Goal: Information Seeking & Learning: Learn about a topic

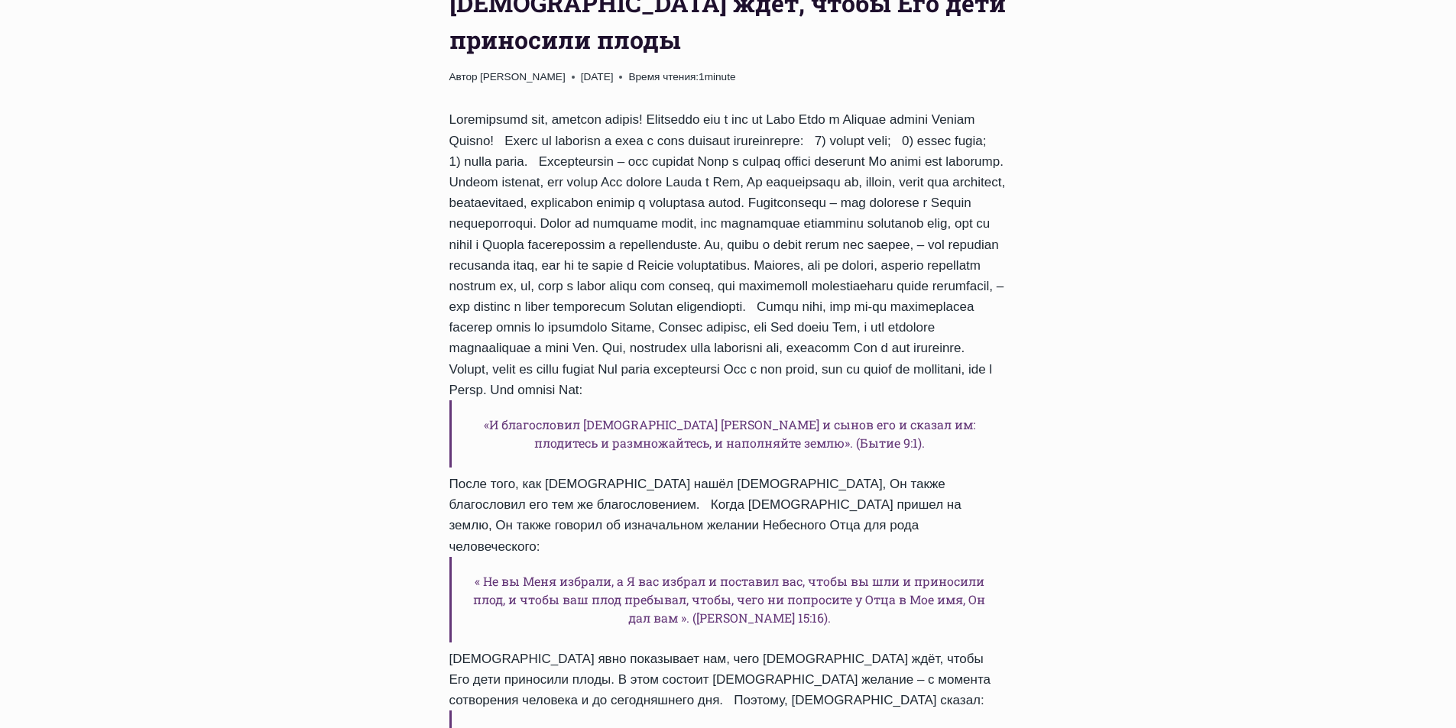
scroll to position [581, 0]
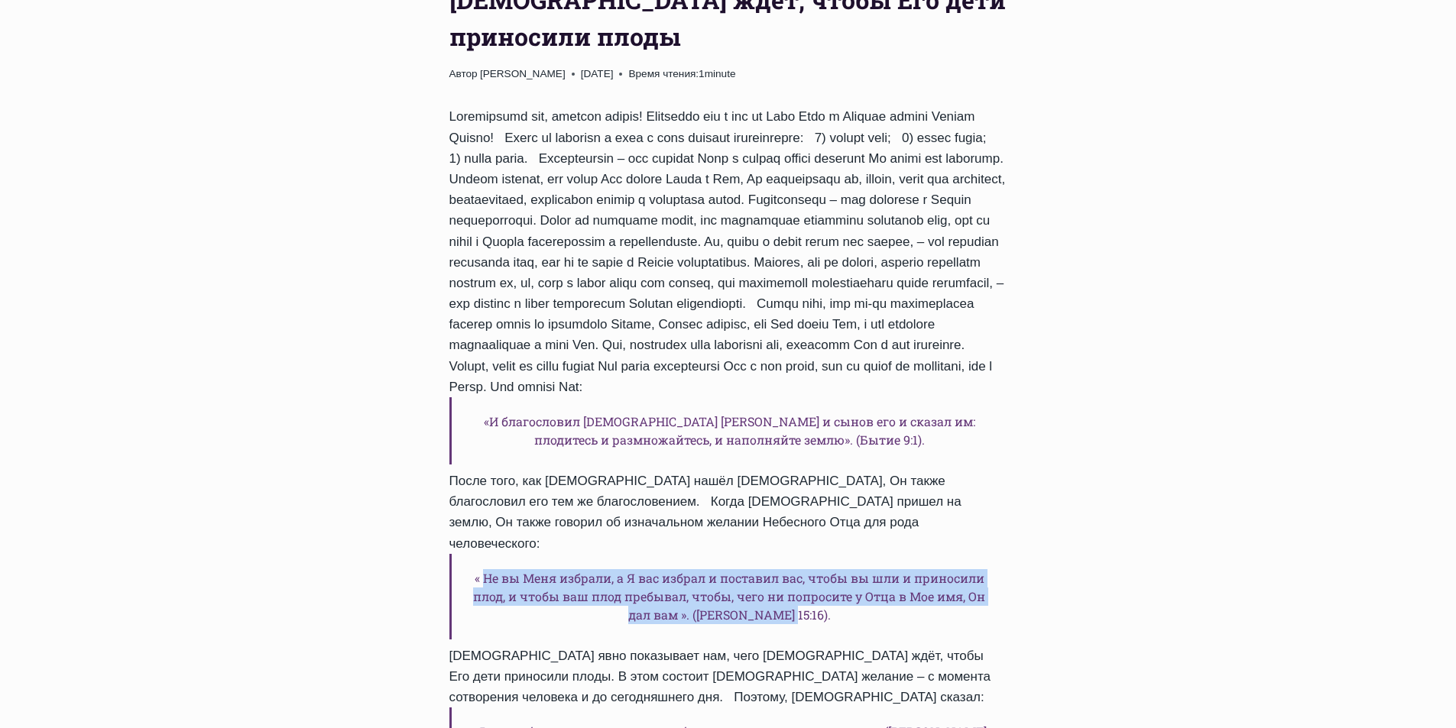
drag, startPoint x: 483, startPoint y: 578, endPoint x: 807, endPoint y: 617, distance: 326.3
click at [807, 617] on h6 "« Не вы Меня избрали, а Я вас избрал и поставил вас, чтобы вы шли и приносили п…" at bounding box center [728, 597] width 558 height 86
copy h6 "Не вы Меня избрали, а Я вас избрал и поставил вас, чтобы вы шли и приносили пло…"
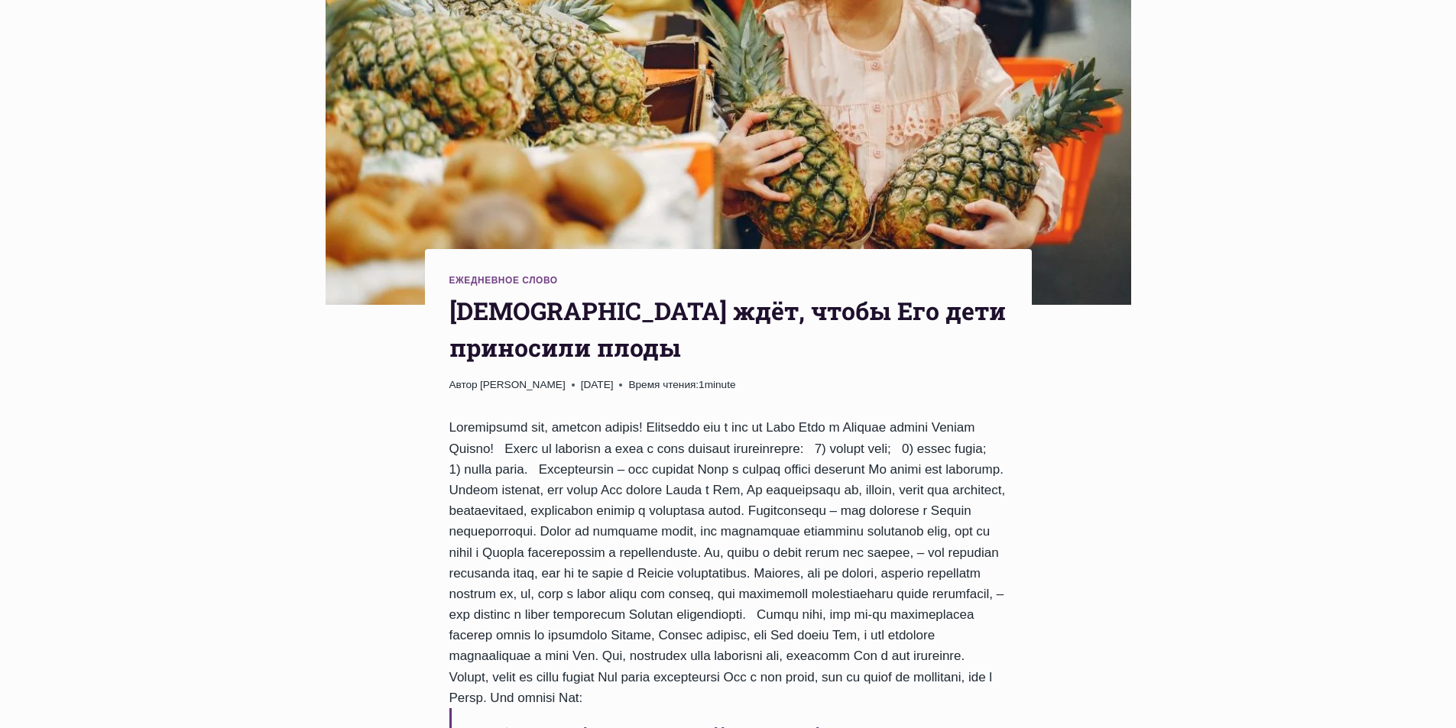
scroll to position [218, 0]
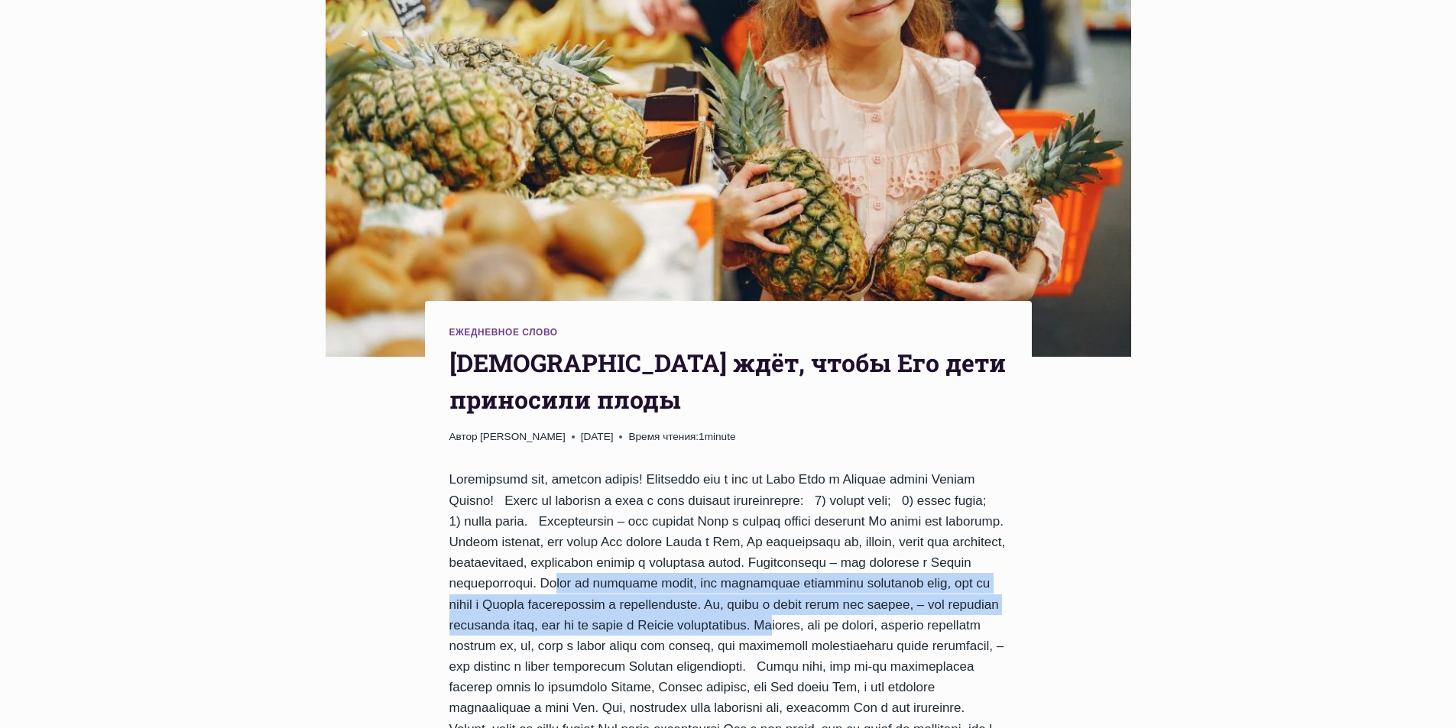
drag, startPoint x: 902, startPoint y: 583, endPoint x: 807, endPoint y: 644, distance: 113.4
copy div "Когда мы приносим плоды, это становится очевидным признаком того, что мы ходим …"
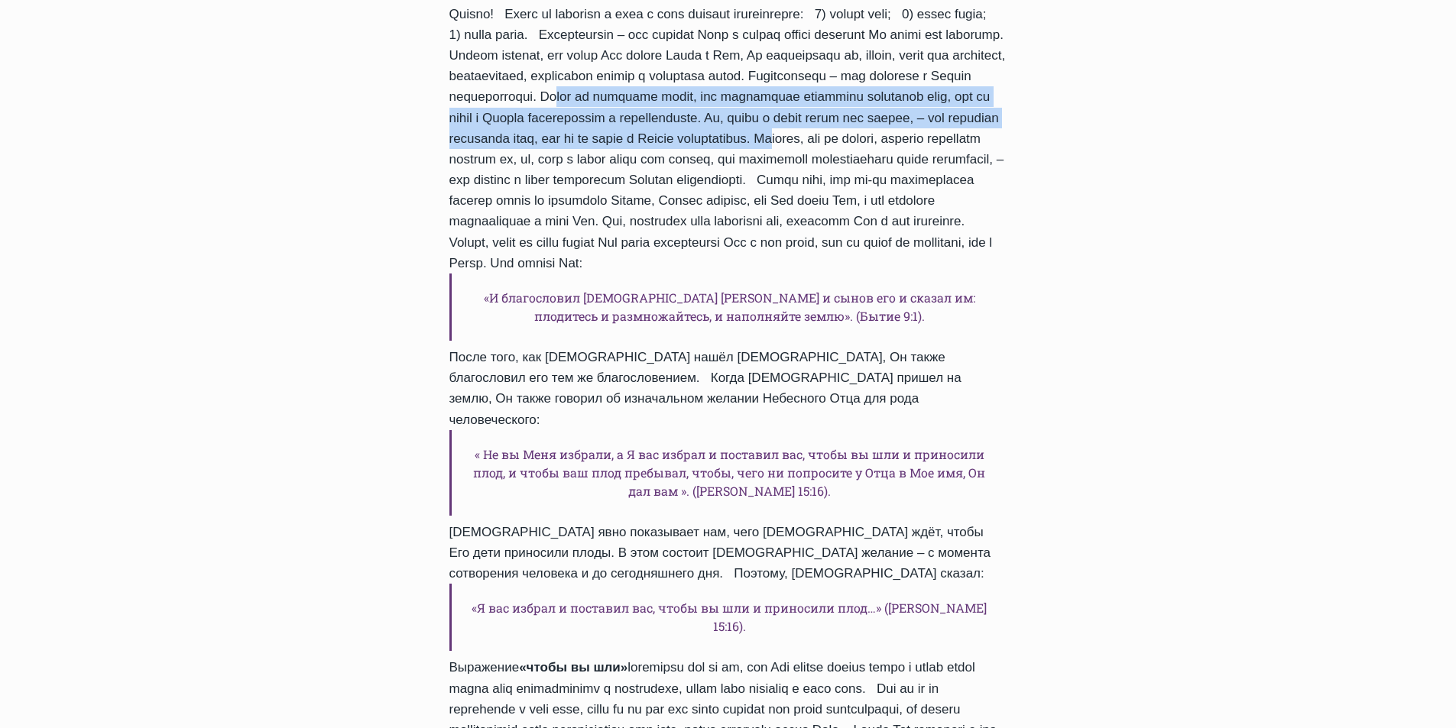
scroll to position [708, 0]
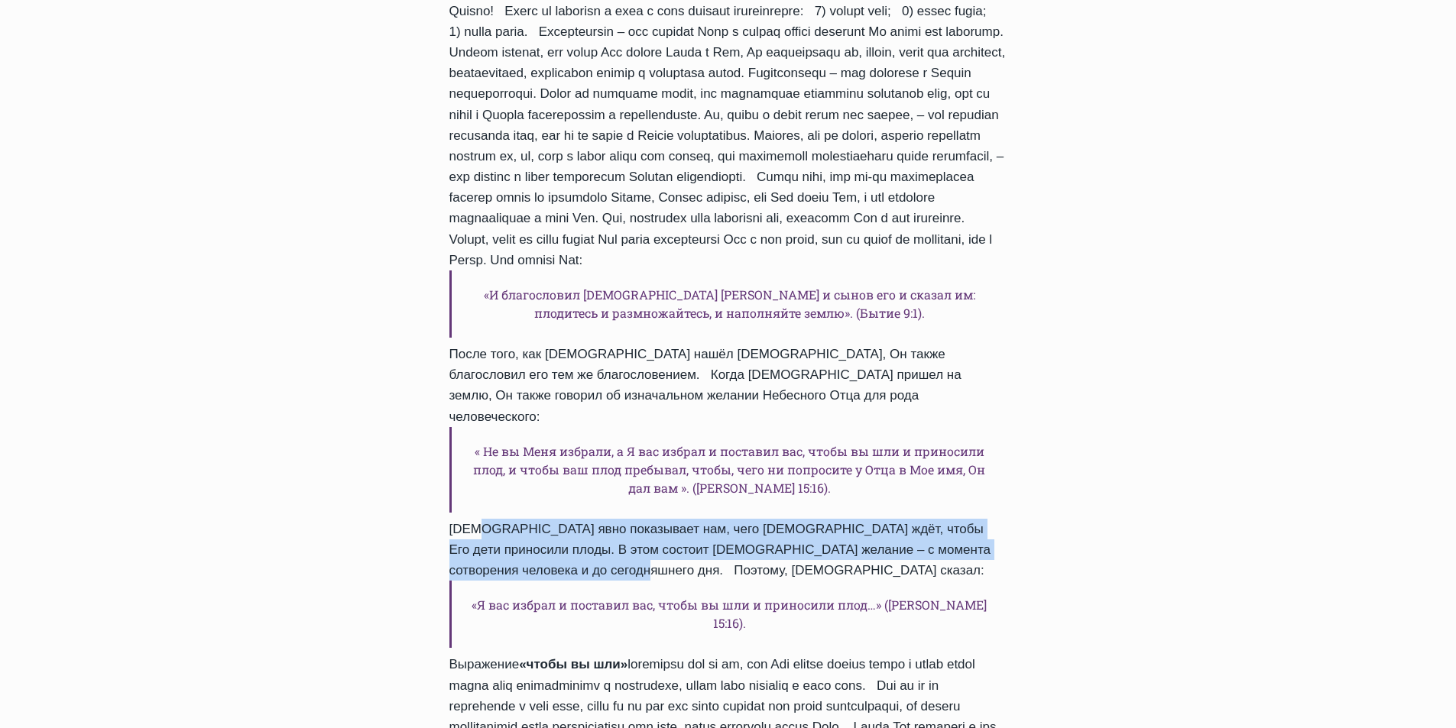
drag, startPoint x: 458, startPoint y: 529, endPoint x: 585, endPoint y: 575, distance: 135.3
click at [585, 575] on div "«И благословил Бог Ноя и сынов его и сказал им: плодитесь и размножайтесь, и на…" at bounding box center [728, 579] width 558 height 1200
copy div "Иисус явно показывает нам, чего Бог ждёт, чтобы Его дети приносили плоды. В это…"
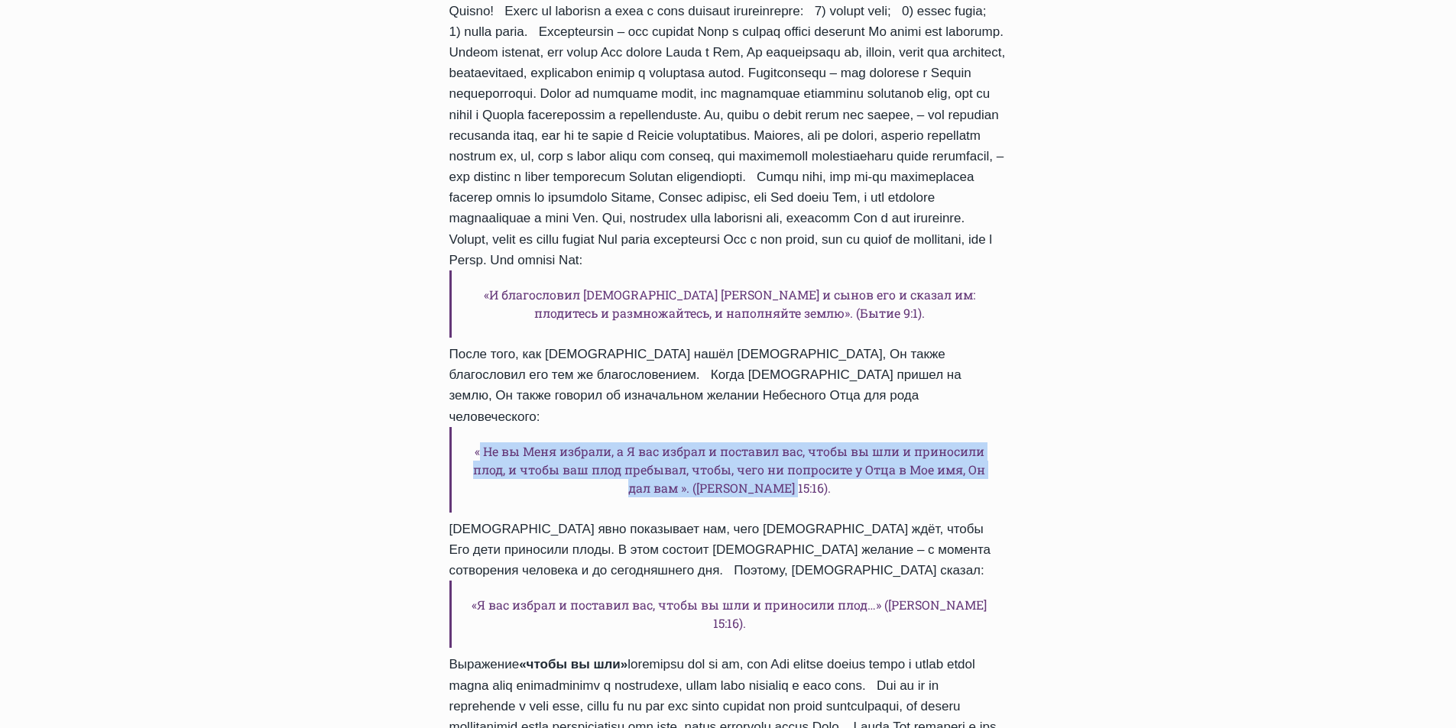
drag, startPoint x: 478, startPoint y: 449, endPoint x: 855, endPoint y: 494, distance: 379.3
click at [855, 494] on h6 "« Не вы Меня избрали, а Я вас избрал и поставил вас, чтобы вы шли и приносили п…" at bounding box center [728, 470] width 558 height 86
copy h6 "Не вы Меня избрали, а Я вас избрал и поставил вас, чтобы вы шли и приносили пло…"
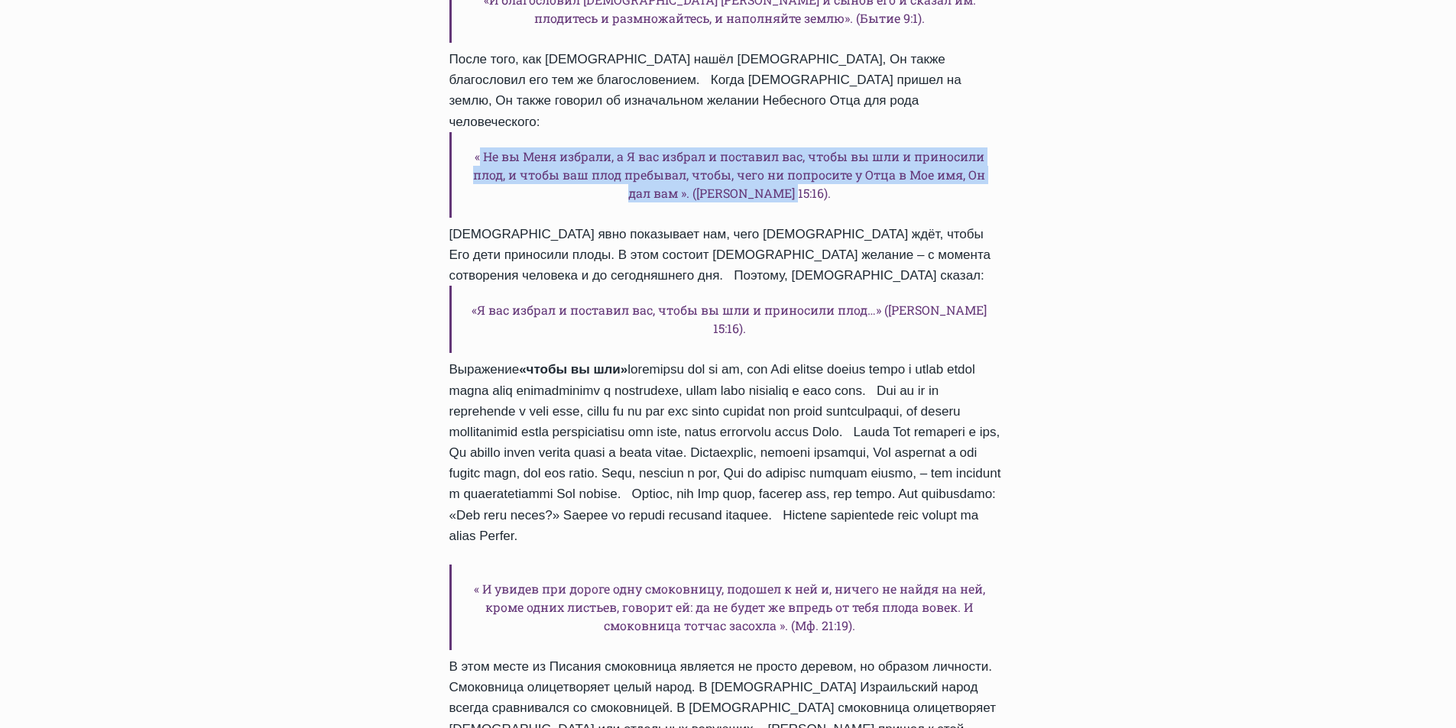
scroll to position [1051, 0]
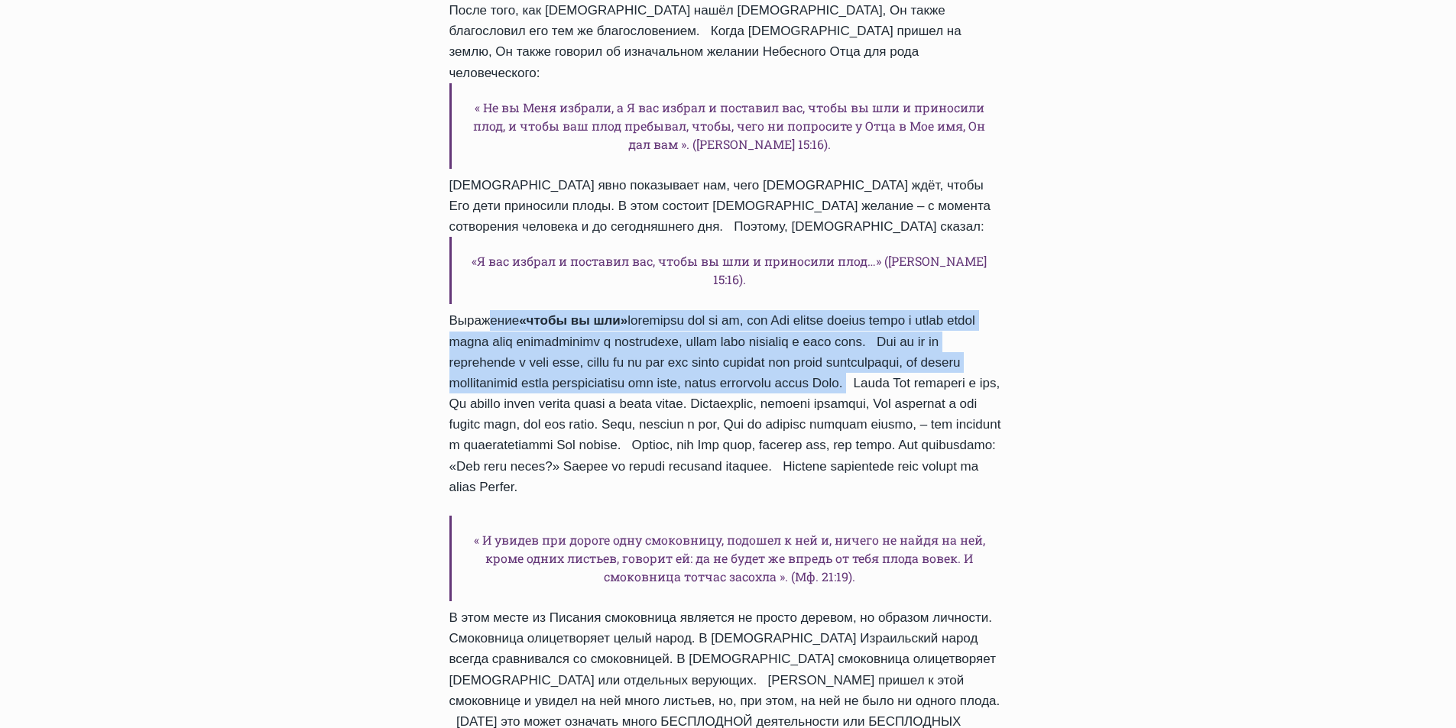
drag, startPoint x: 460, startPoint y: 303, endPoint x: 524, endPoint y: 381, distance: 101.0
click at [524, 381] on div "«И благословил Бог Ноя и сынов его и сказал им: плодитесь и размножайтесь, и на…" at bounding box center [728, 236] width 558 height 1200
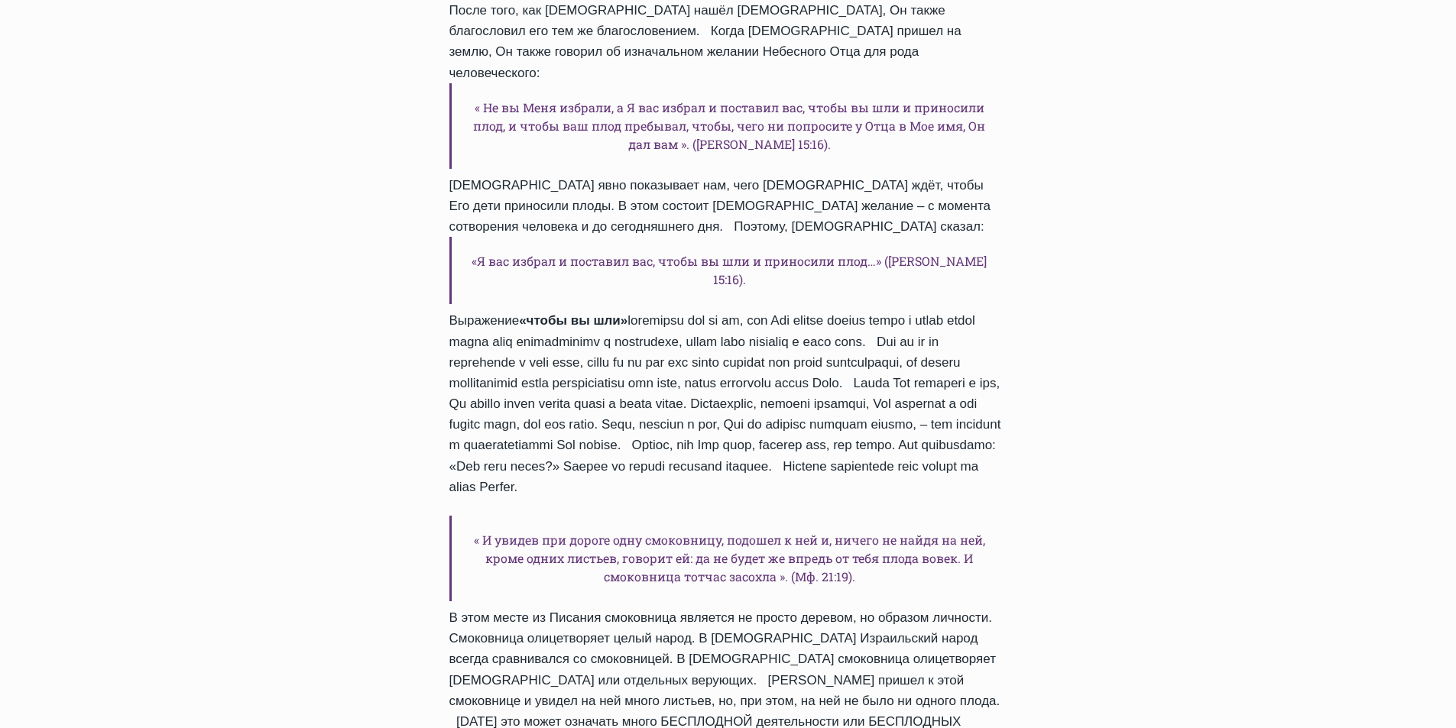
drag, startPoint x: 523, startPoint y: 381, endPoint x: 343, endPoint y: 242, distance: 227.7
click at [343, 242] on div "Ежедневное слово Бог ждёт, чтобы Его дети приносили плоды Автор Пастор Руфус Ад…" at bounding box center [728, 386] width 1456 height 2630
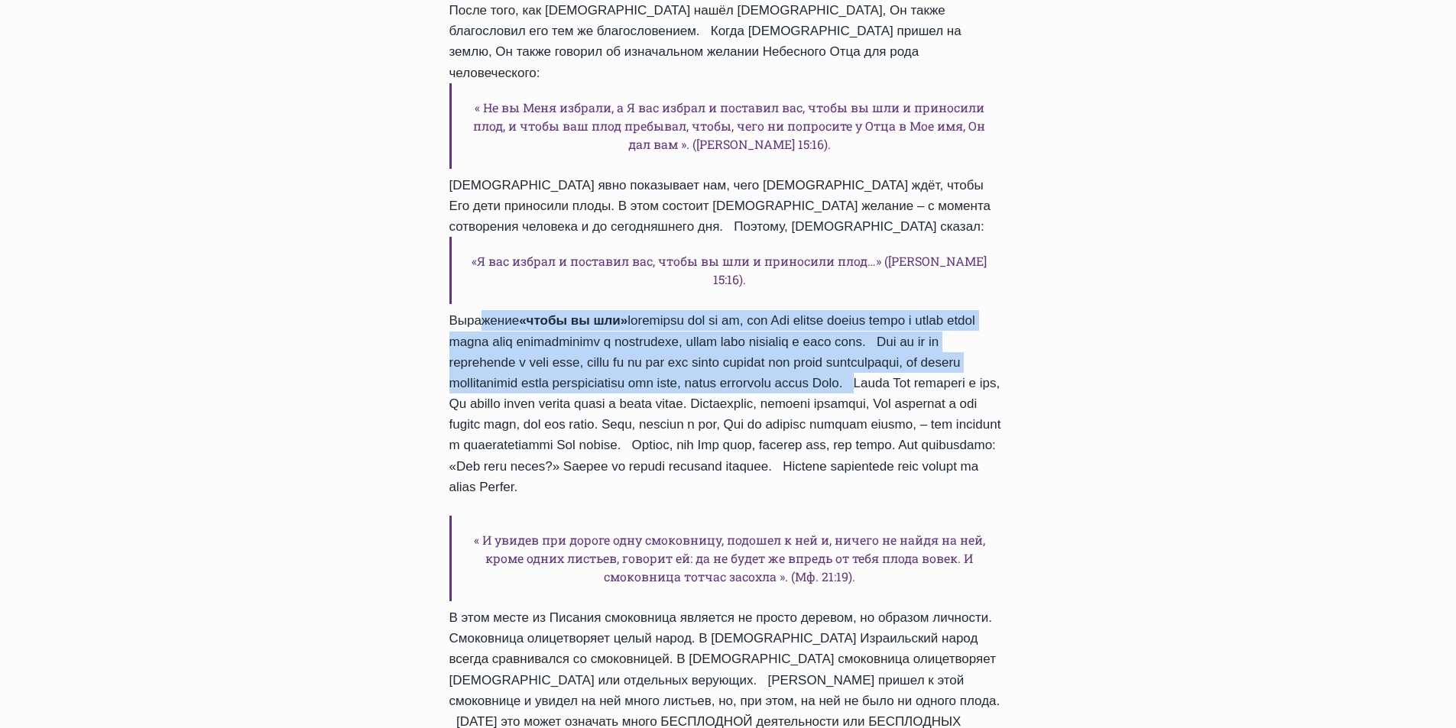
drag, startPoint x: 458, startPoint y: 301, endPoint x: 533, endPoint y: 381, distance: 109.2
click at [533, 381] on div "«И благословил Бог Ноя и сынов его и сказал им: плодитесь и размножайтесь, и на…" at bounding box center [728, 236] width 558 height 1200
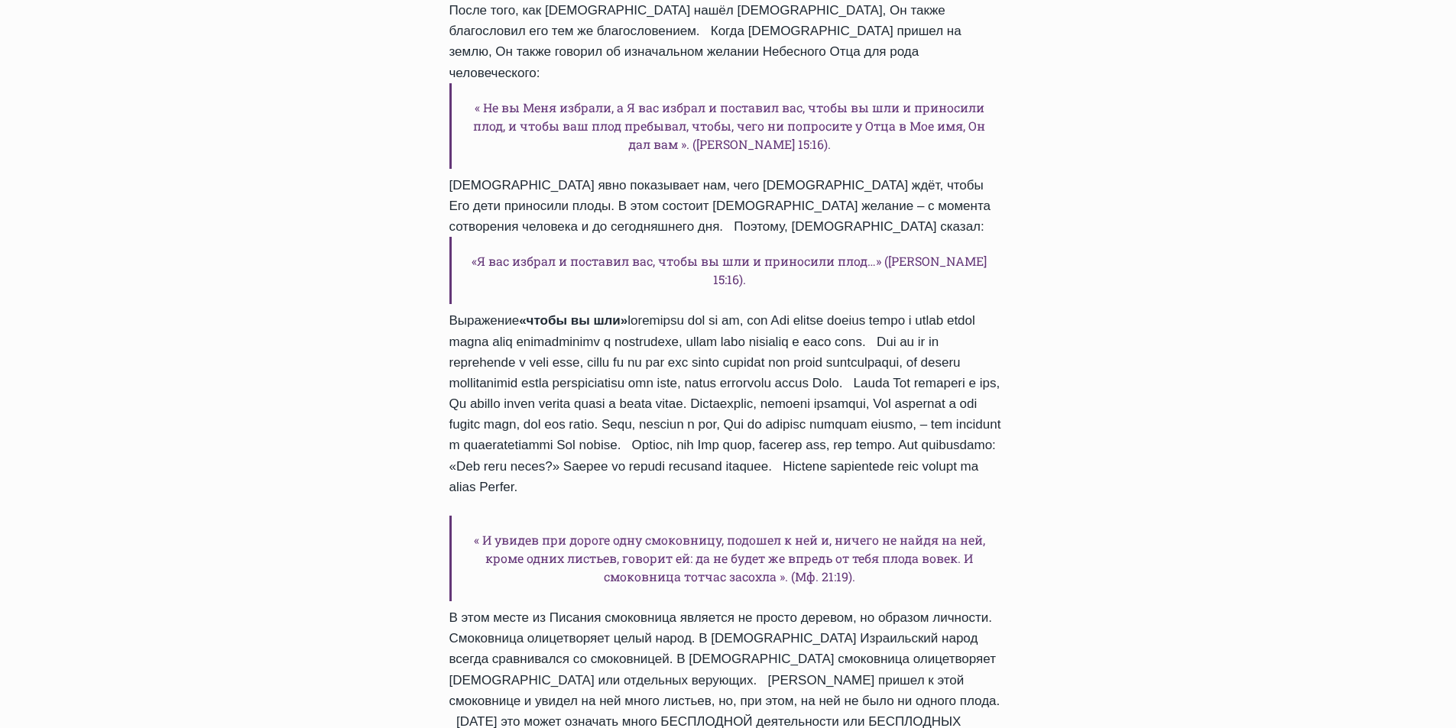
drag, startPoint x: 533, startPoint y: 381, endPoint x: 419, endPoint y: 352, distance: 116.7
click at [419, 352] on div "Ежедневное слово Бог ждёт, чтобы Его дети приносили плоды Автор Пастор Руфус Ад…" at bounding box center [727, 386] width 643 height 2630
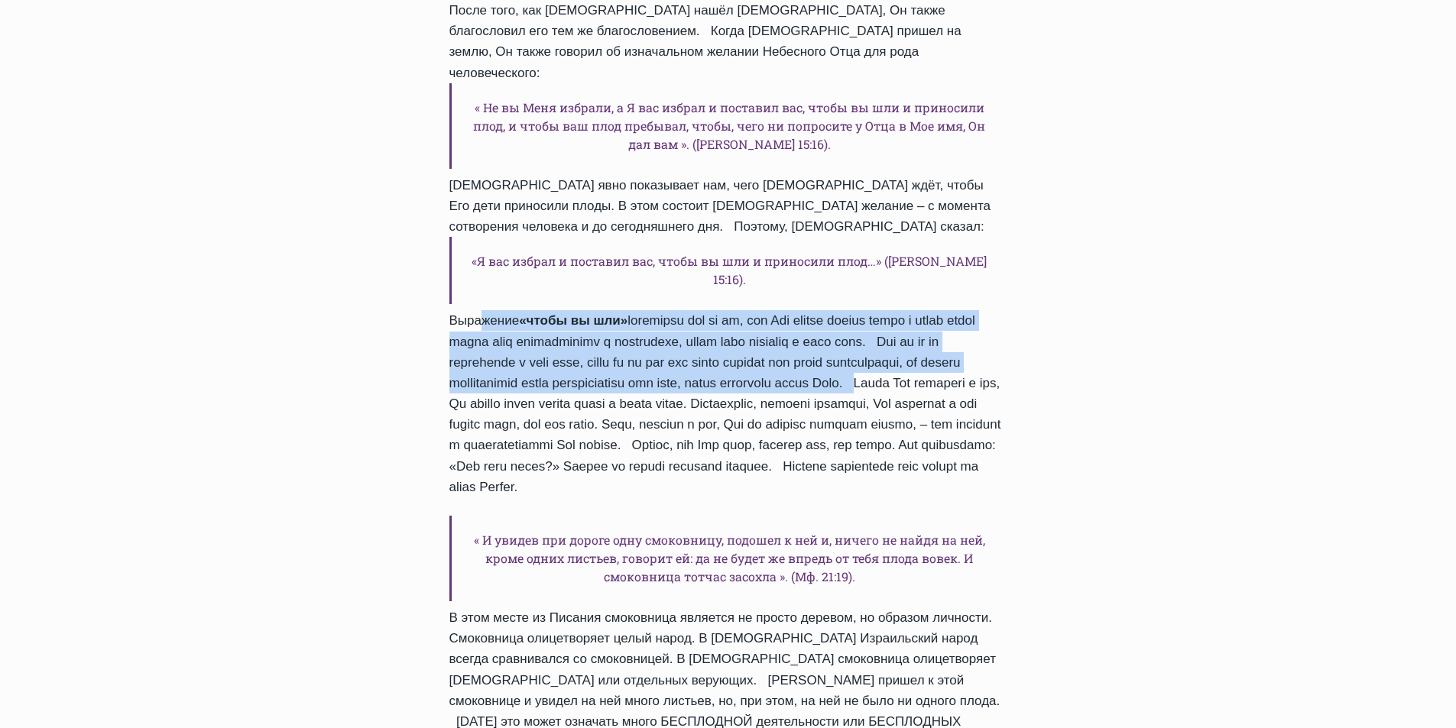
drag, startPoint x: 455, startPoint y: 300, endPoint x: 530, endPoint y: 382, distance: 111.4
click at [530, 382] on div "«И благословил Бог Ноя и сынов его и сказал им: плодитесь и размножайтесь, и на…" at bounding box center [728, 236] width 558 height 1200
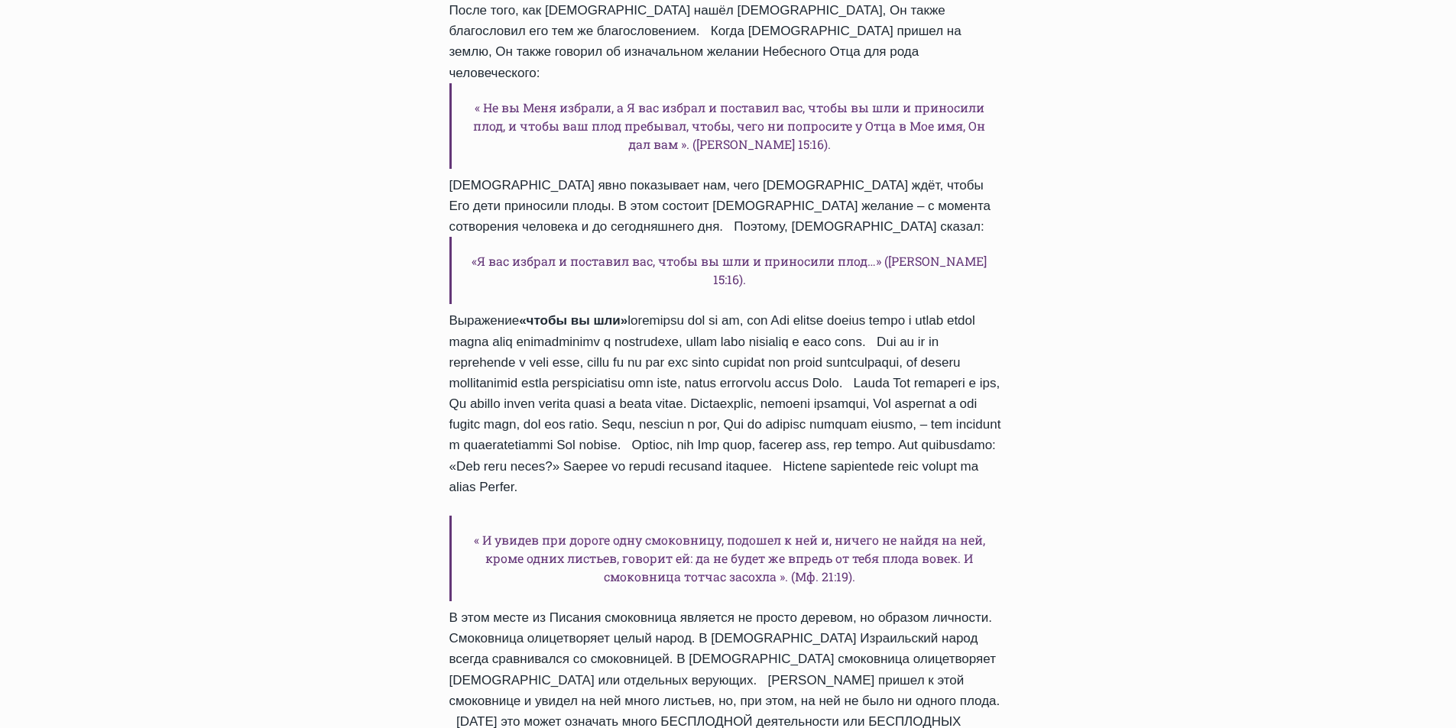
drag, startPoint x: 530, startPoint y: 382, endPoint x: 436, endPoint y: 306, distance: 121.7
click at [436, 306] on div "Ежедневное слово Бог ждёт, чтобы Его дети приносили плоды Автор Пастор Руфус Ад…" at bounding box center [728, 163] width 607 height 1393
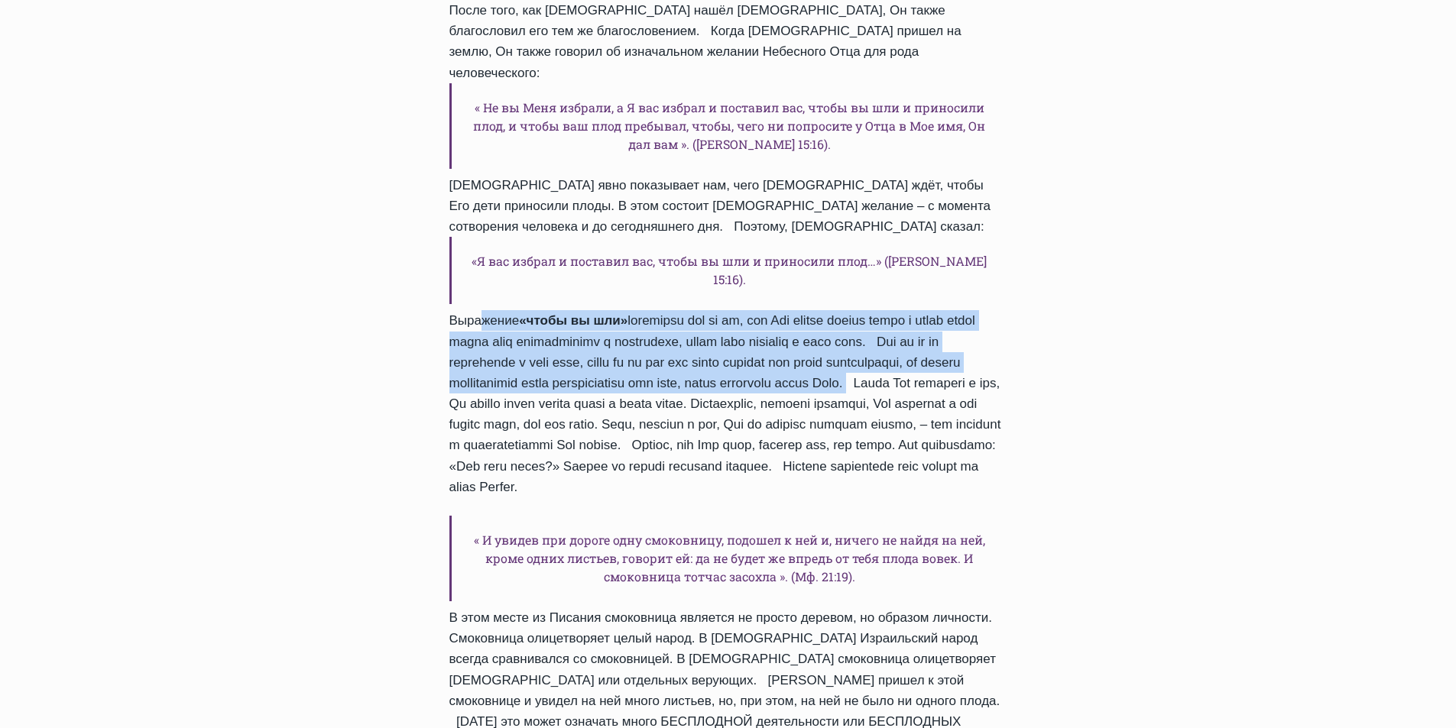
drag, startPoint x: 455, startPoint y: 302, endPoint x: 525, endPoint y: 383, distance: 107.2
click at [525, 383] on div "«И благословил Бог Ноя и сынов его и сказал им: плодитесь и размножайтесь, и на…" at bounding box center [728, 236] width 558 height 1200
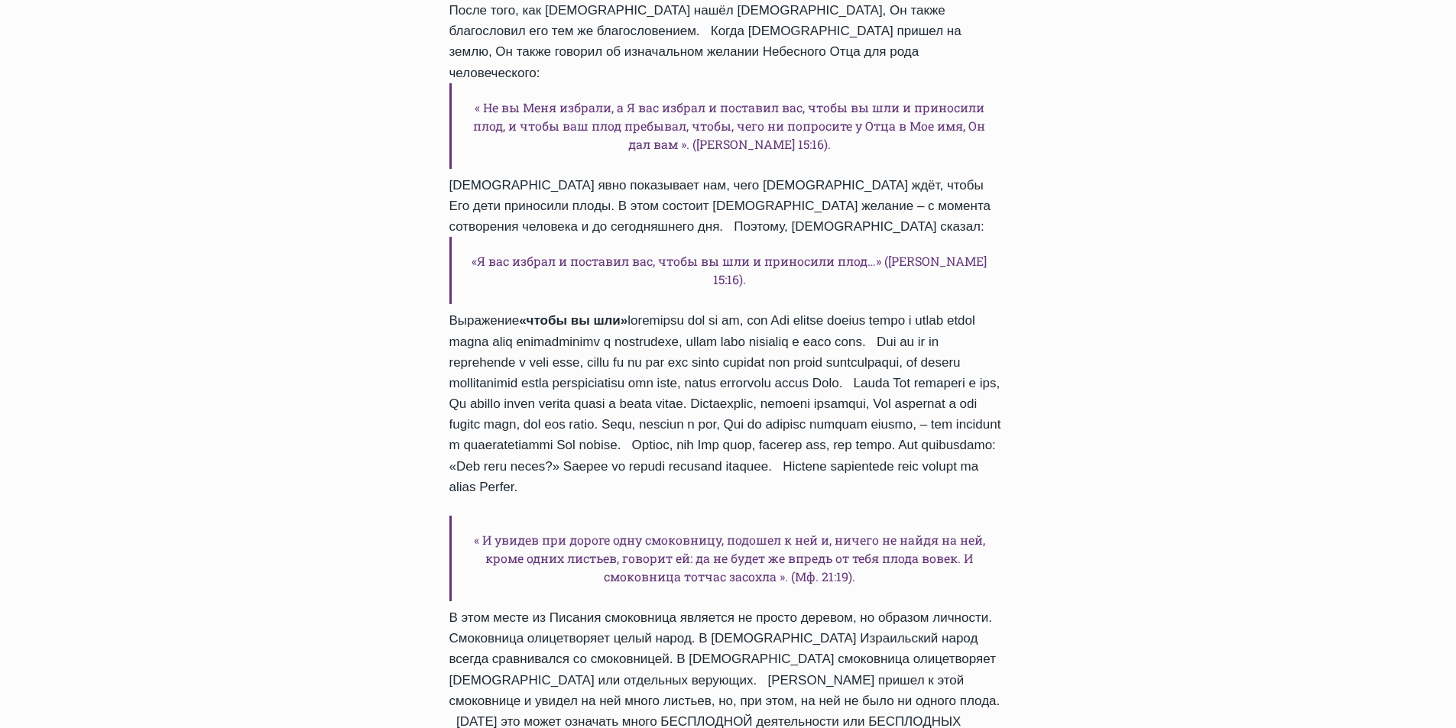
drag, startPoint x: 525, startPoint y: 384, endPoint x: 368, endPoint y: 374, distance: 157.0
click at [368, 374] on div "Ежедневное слово Бог ждёт, чтобы Его дети приносили плоды Автор Пастор Руфус Ад…" at bounding box center [728, 386] width 1456 height 2630
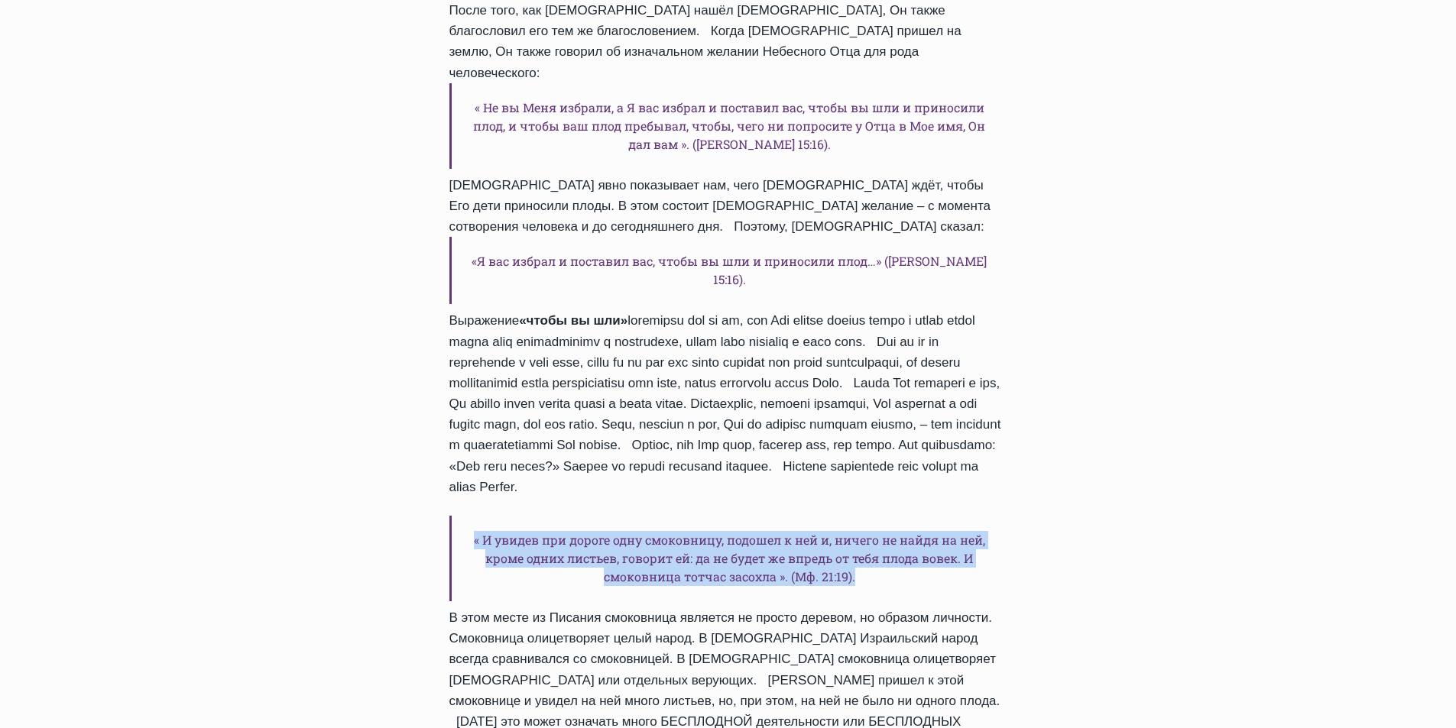
drag, startPoint x: 473, startPoint y: 523, endPoint x: 863, endPoint y: 567, distance: 392.8
click at [863, 567] on h6 "« И увидев при дороге одну смоковницу, подошел к ней и, ничего не найдя на ней,…" at bounding box center [728, 559] width 558 height 86
copy h6 "« И увидев при дороге одну смоковницу, подошел к ней и, ничего не найдя на ней,…"
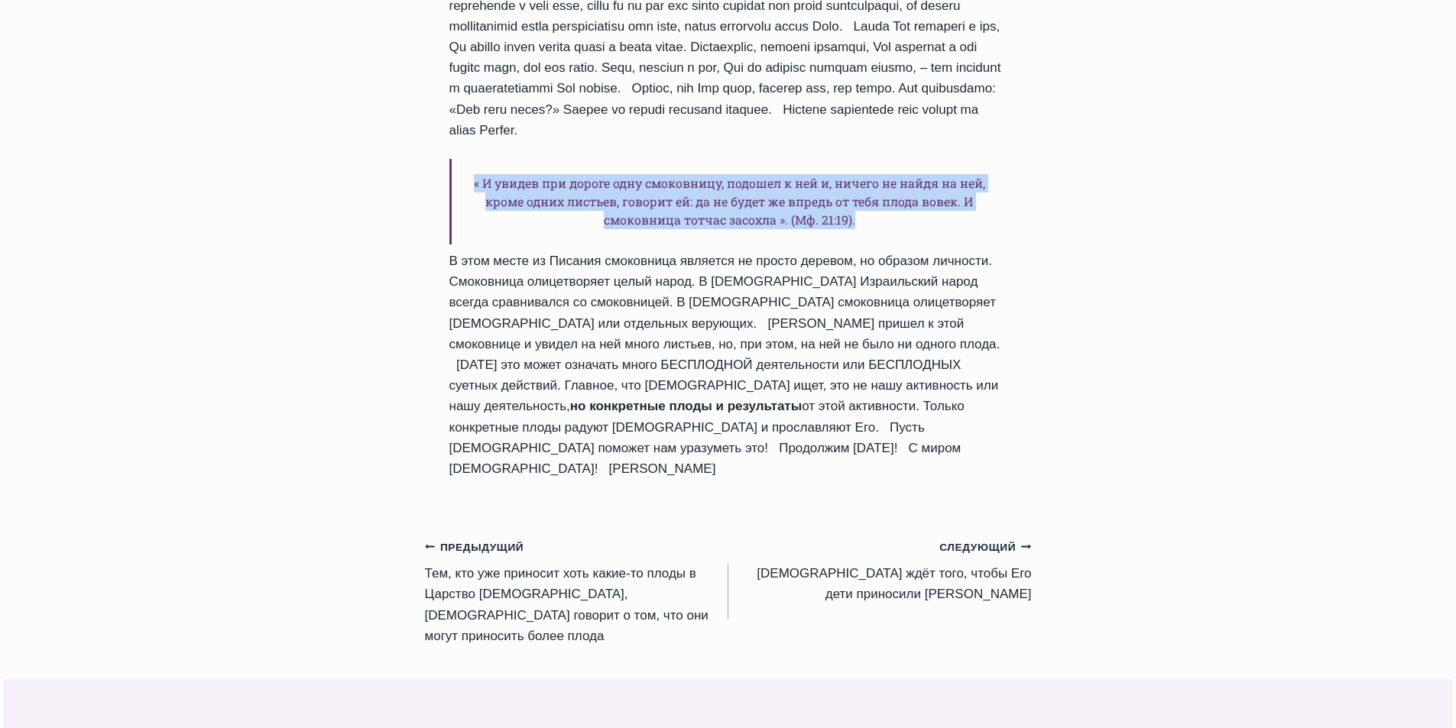
scroll to position [1411, 0]
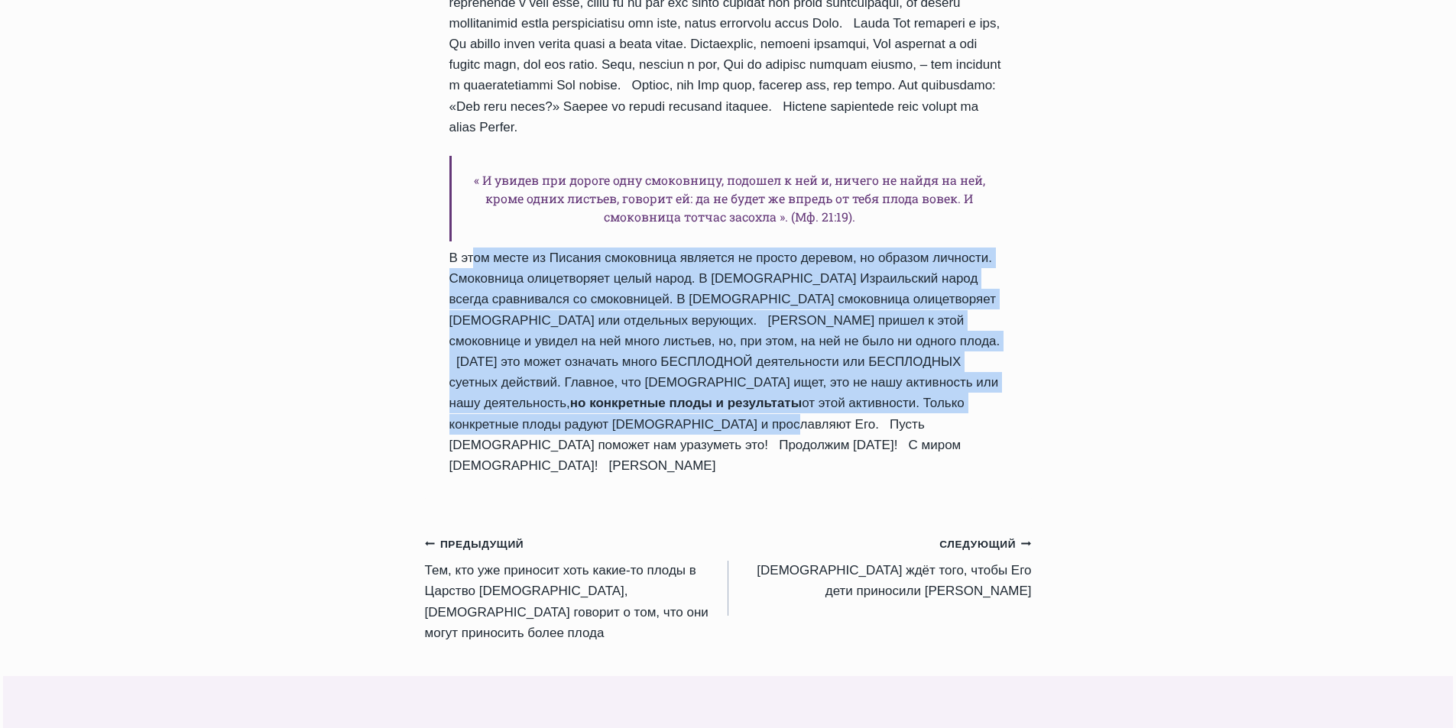
drag, startPoint x: 458, startPoint y: 241, endPoint x: 910, endPoint y: 387, distance: 474.3
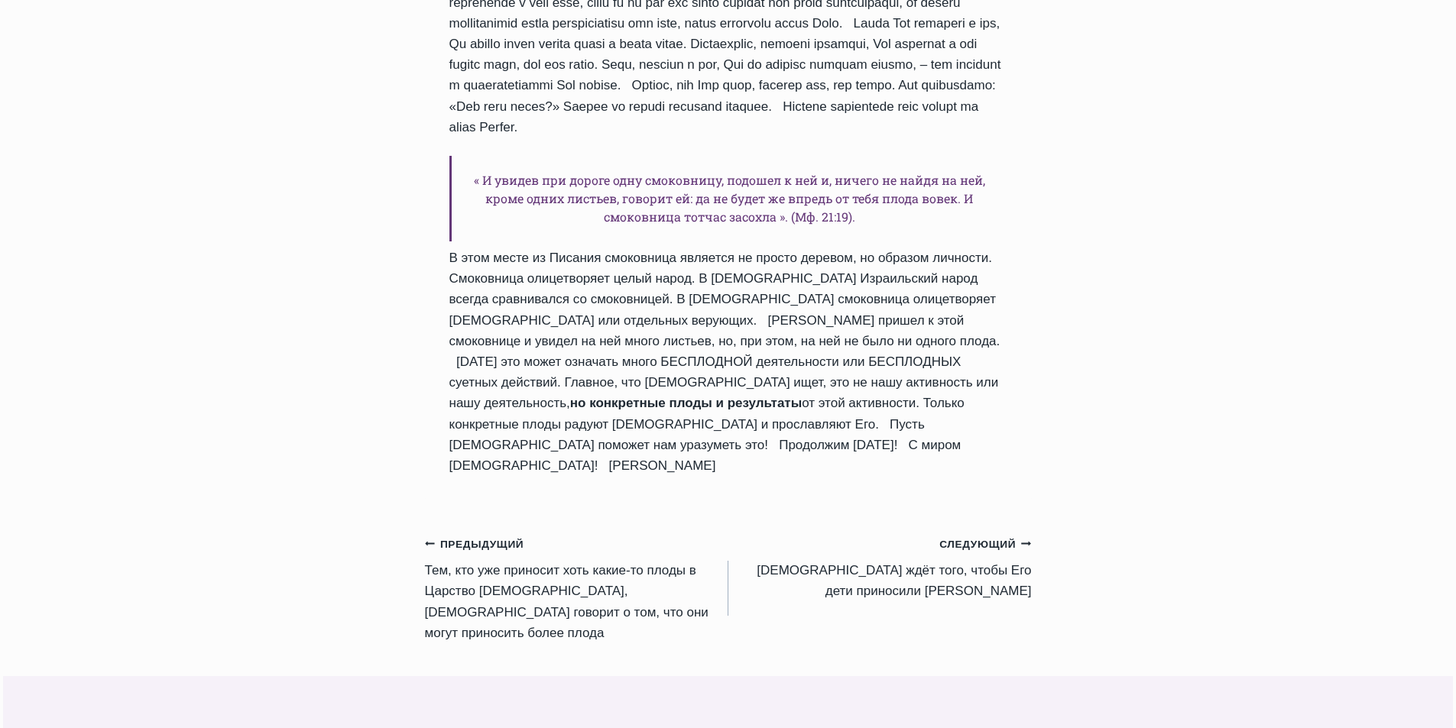
drag, startPoint x: 910, startPoint y: 387, endPoint x: 787, endPoint y: 457, distance: 141.7
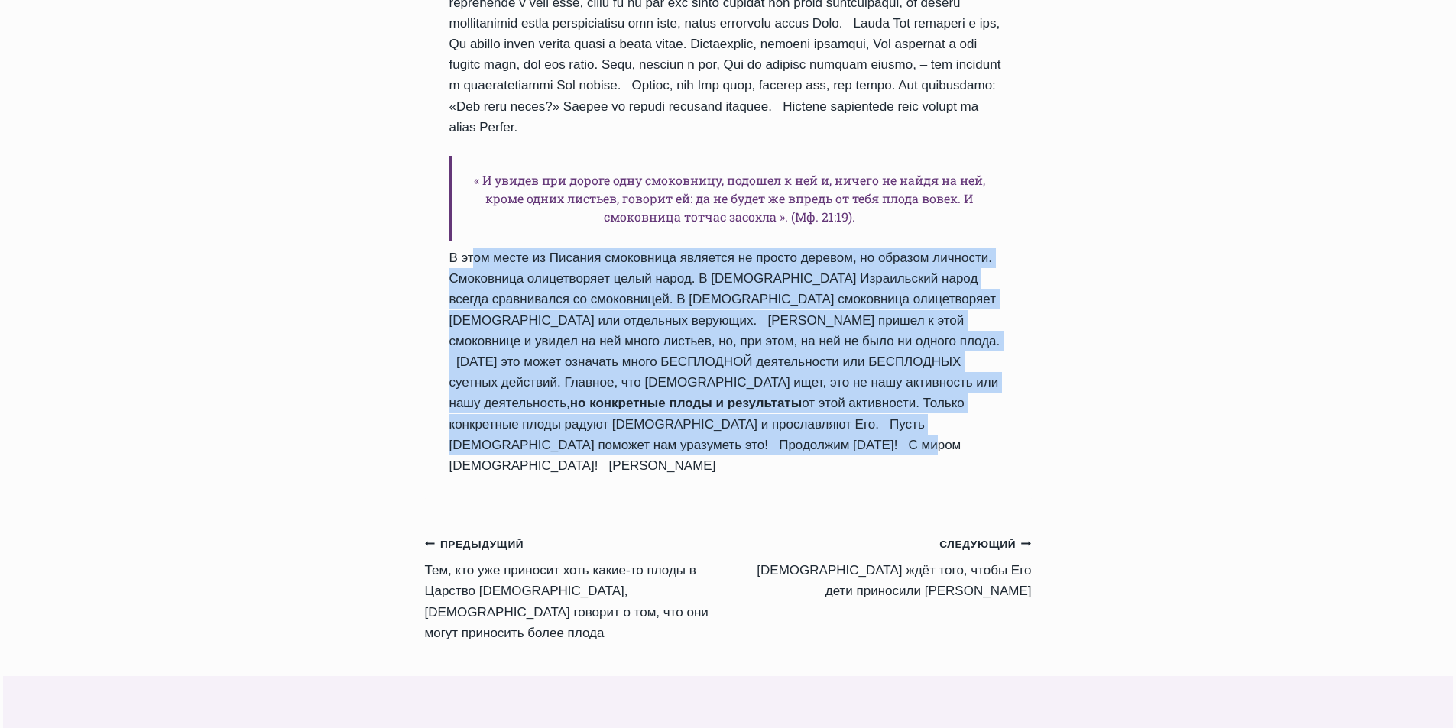
drag, startPoint x: 458, startPoint y: 238, endPoint x: 957, endPoint y: 403, distance: 524.5
copy div "В этом месте из Писания смоковница является не просто деревом, но образом лично…"
click at [1025, 539] on icon "Продолжить" at bounding box center [1026, 544] width 11 height 11
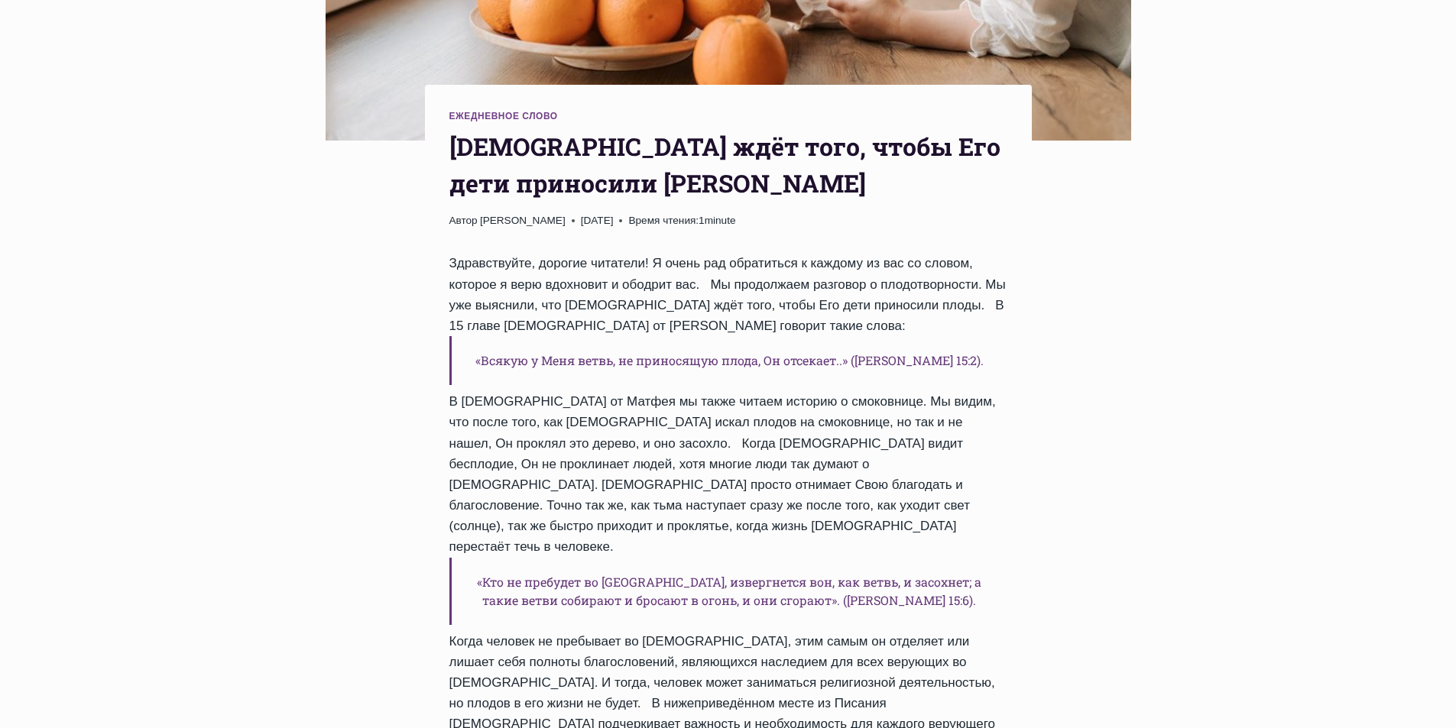
scroll to position [490, 0]
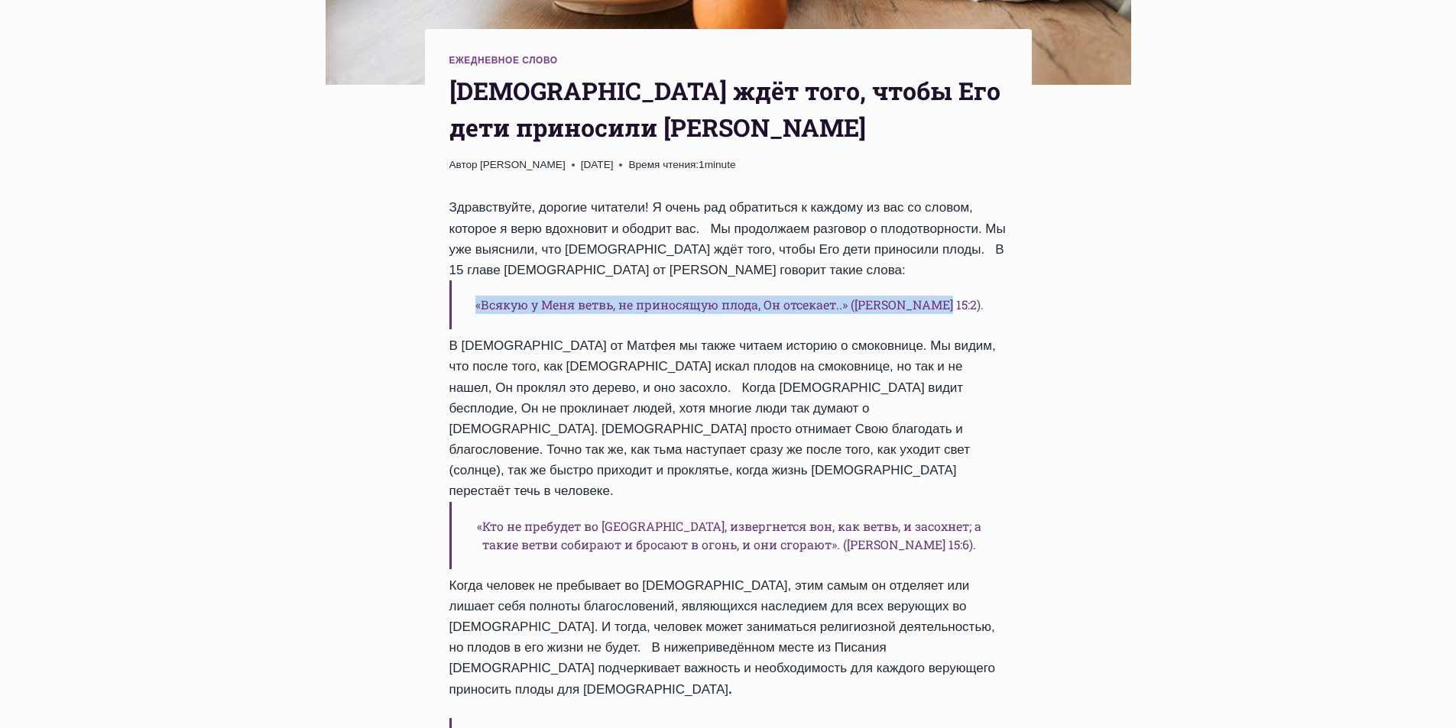
drag, startPoint x: 499, startPoint y: 303, endPoint x: 970, endPoint y: 294, distance: 471.5
click at [970, 294] on h6 "«Всякую у Меня ветвь, не приносящую плода, Он отсекает..» ([PERSON_NAME] 15:2)." at bounding box center [728, 304] width 558 height 49
copy h6 "«Всякую у Меня ветвь, не приносящую плода, Он отсекает..» ([PERSON_NAME] 15:2)."
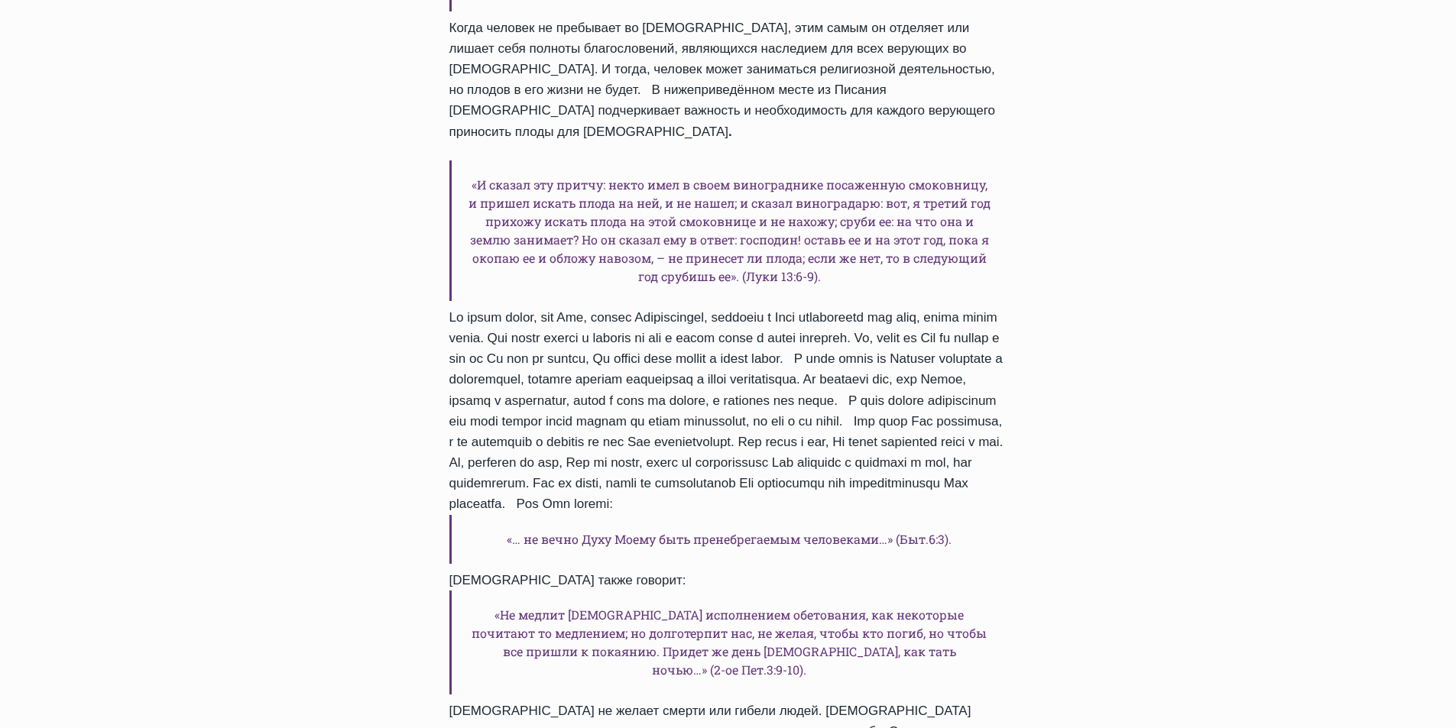
scroll to position [1026, 0]
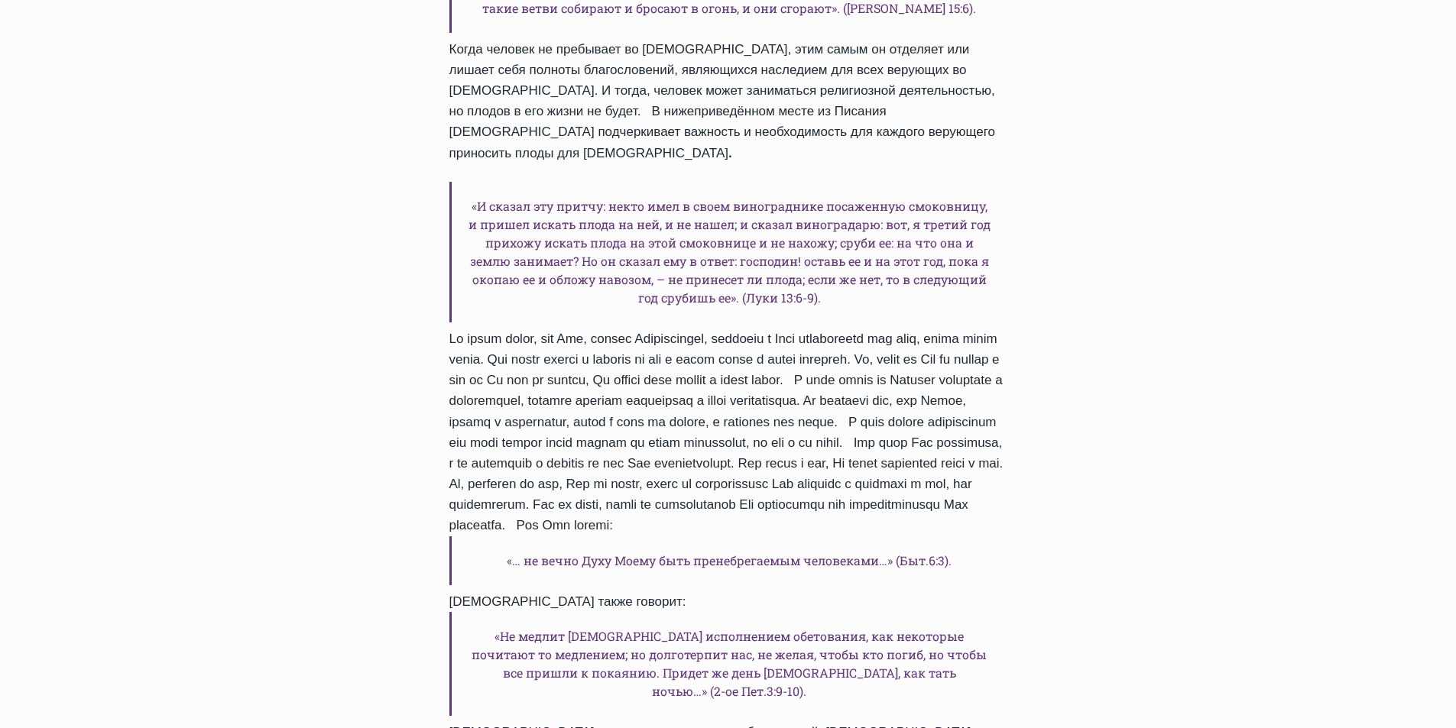
drag, startPoint x: 472, startPoint y: 141, endPoint x: 772, endPoint y: 484, distance: 455.4
click at [772, 484] on div "Здравствуйте, дорогие читатели! Я очень рад обратиться к каждому из вас со слов…" at bounding box center [728, 387] width 558 height 1453
copy div "«L ipsumd sit ametco: adipi elit s doeiu temporincidi utlaboreet doloremagn, a …"
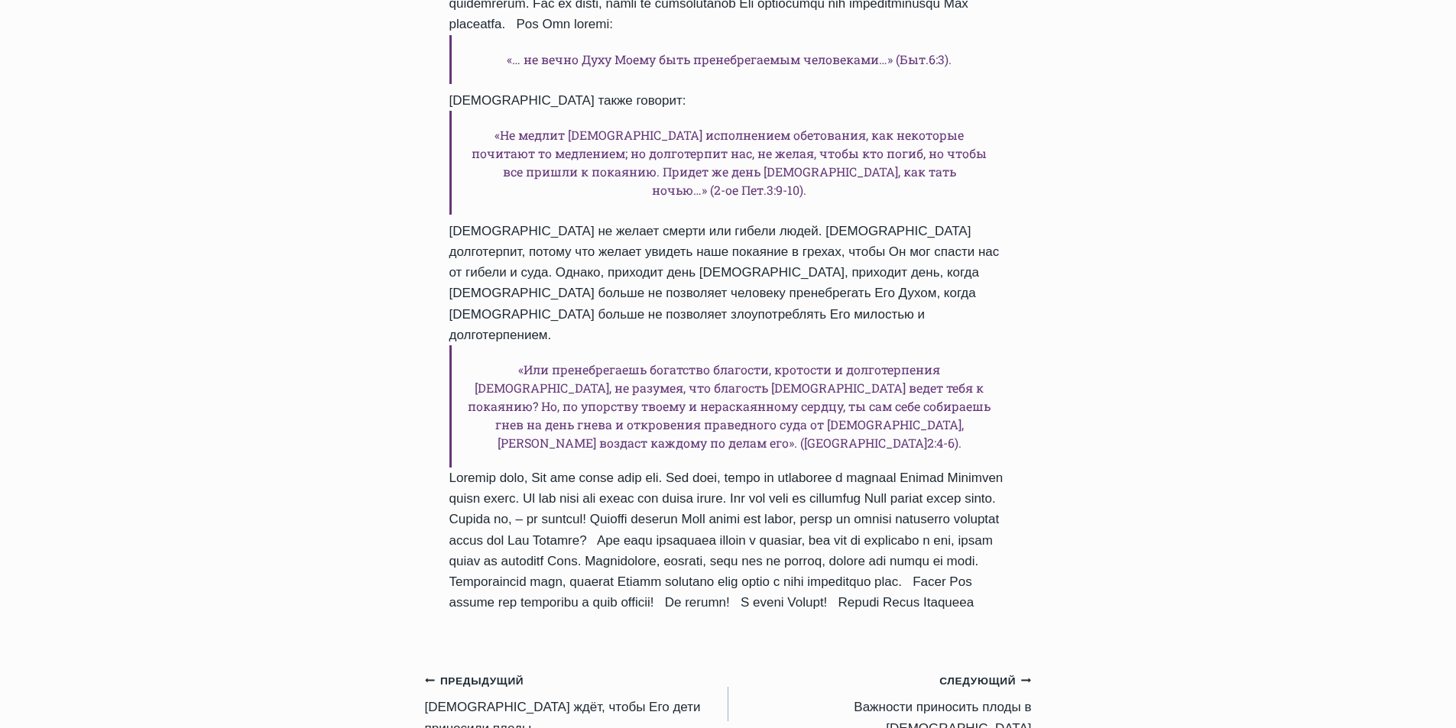
scroll to position [1530, 0]
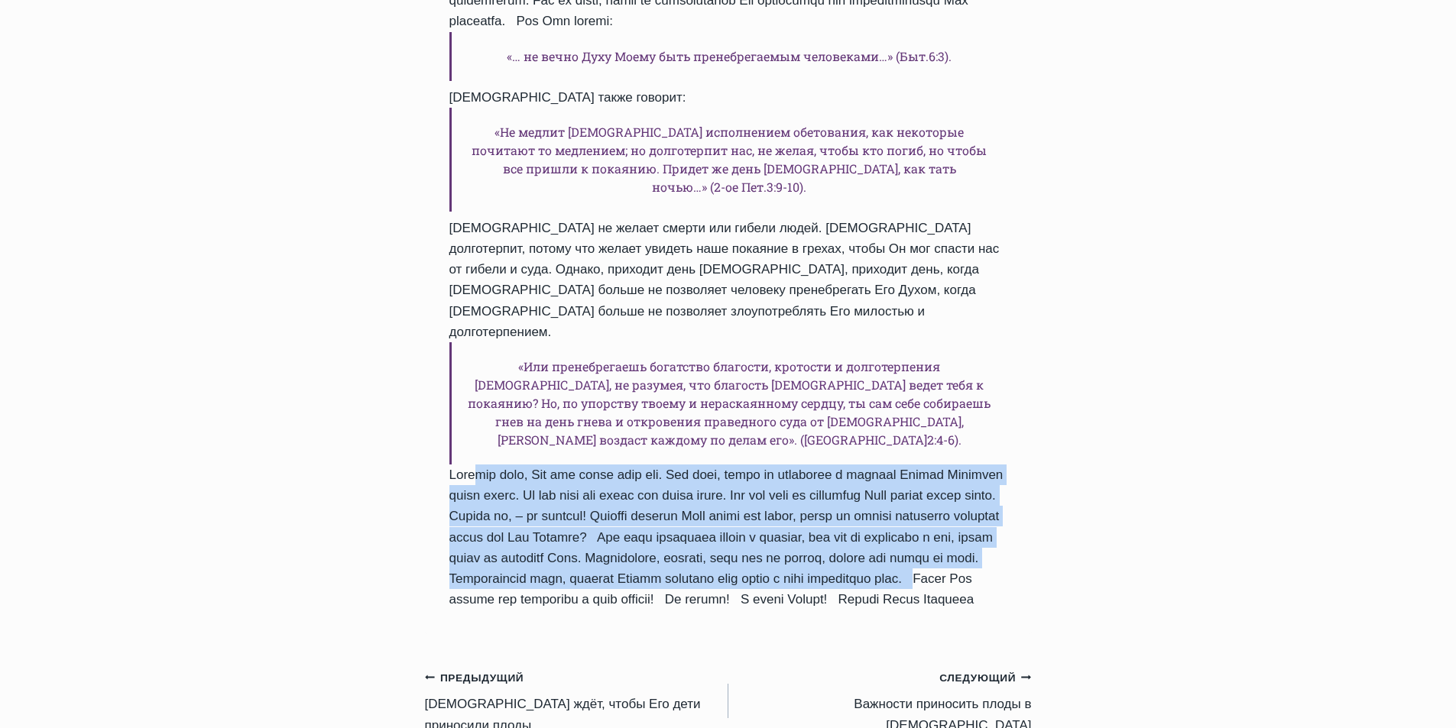
drag, startPoint x: 457, startPoint y: 355, endPoint x: 829, endPoint y: 477, distance: 391.7
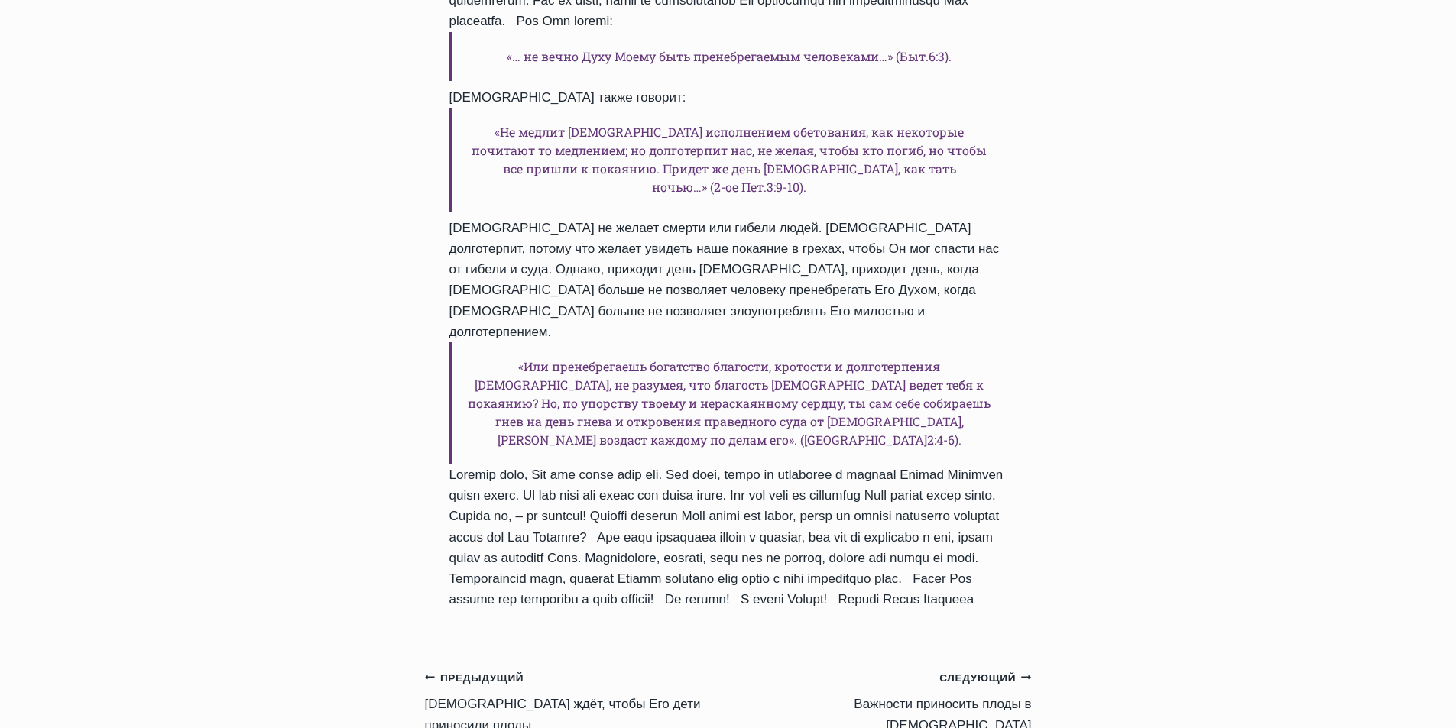
drag, startPoint x: 830, startPoint y: 477, endPoint x: 793, endPoint y: 558, distance: 88.9
click at [793, 558] on div "Ежедневное слово [DEMOGRAPHIC_DATA] ждёт того, чтобы Его дети приносили плоды I…" at bounding box center [728, 58] width 607 height 2933
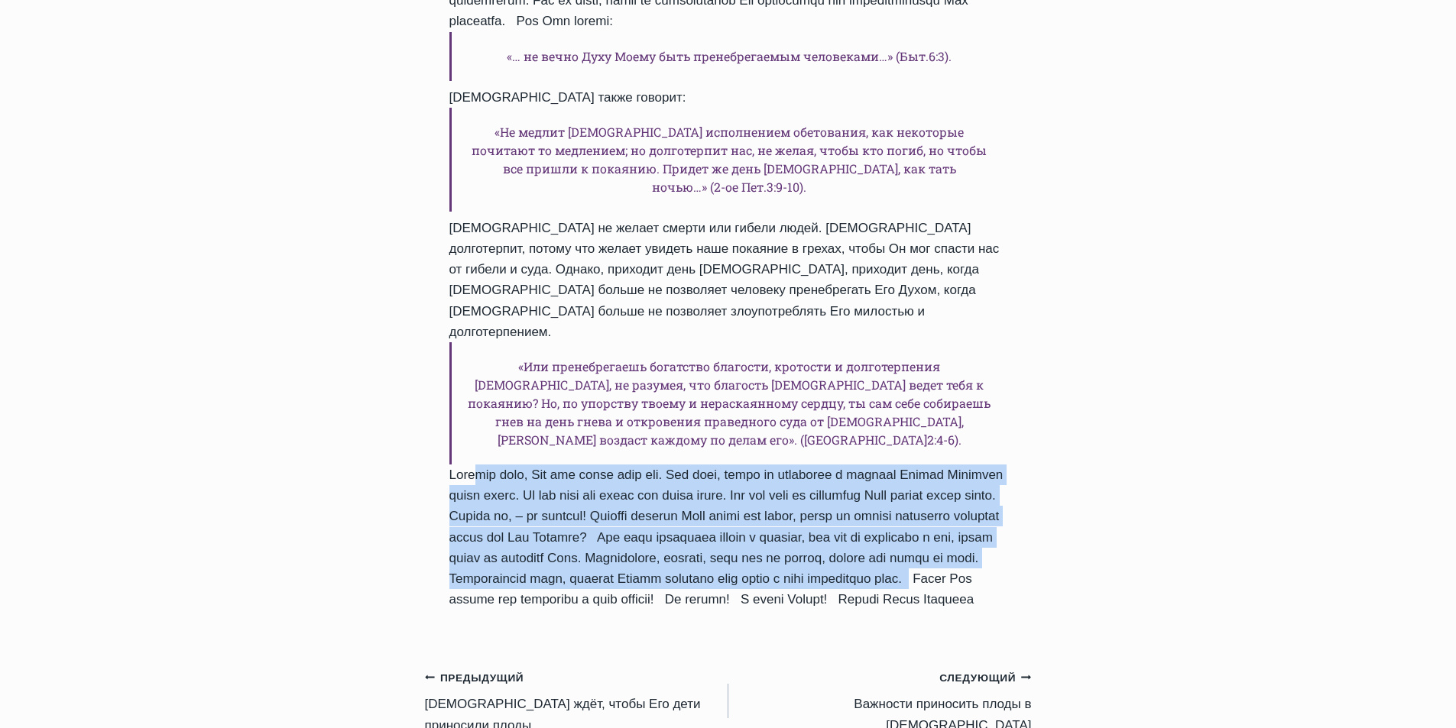
drag, startPoint x: 458, startPoint y: 352, endPoint x: 824, endPoint y: 474, distance: 384.9
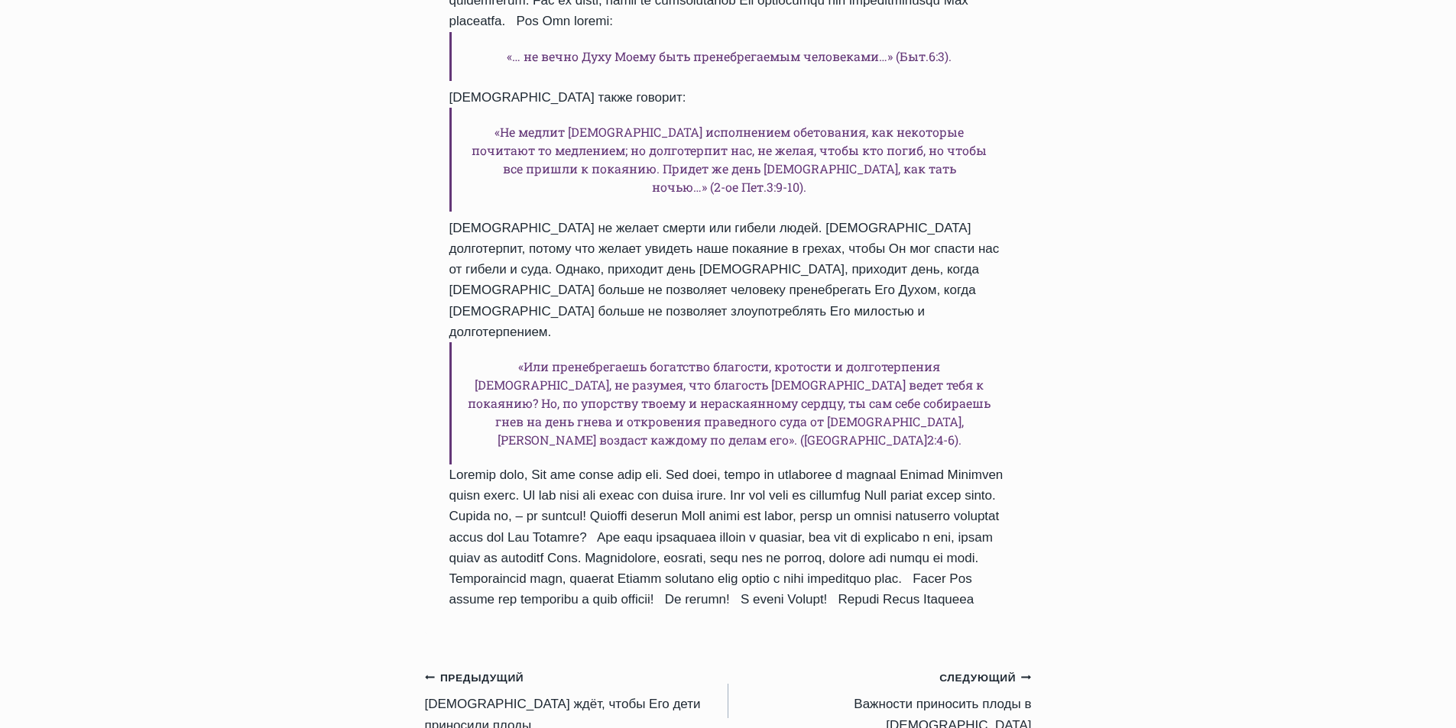
drag, startPoint x: 826, startPoint y: 472, endPoint x: 372, endPoint y: 475, distance: 453.9
click at [375, 485] on div "Ежедневное слово [DEMOGRAPHIC_DATA] ждёт того, чтобы Его дети приносили плоды I…" at bounding box center [728, 58] width 1456 height 2933
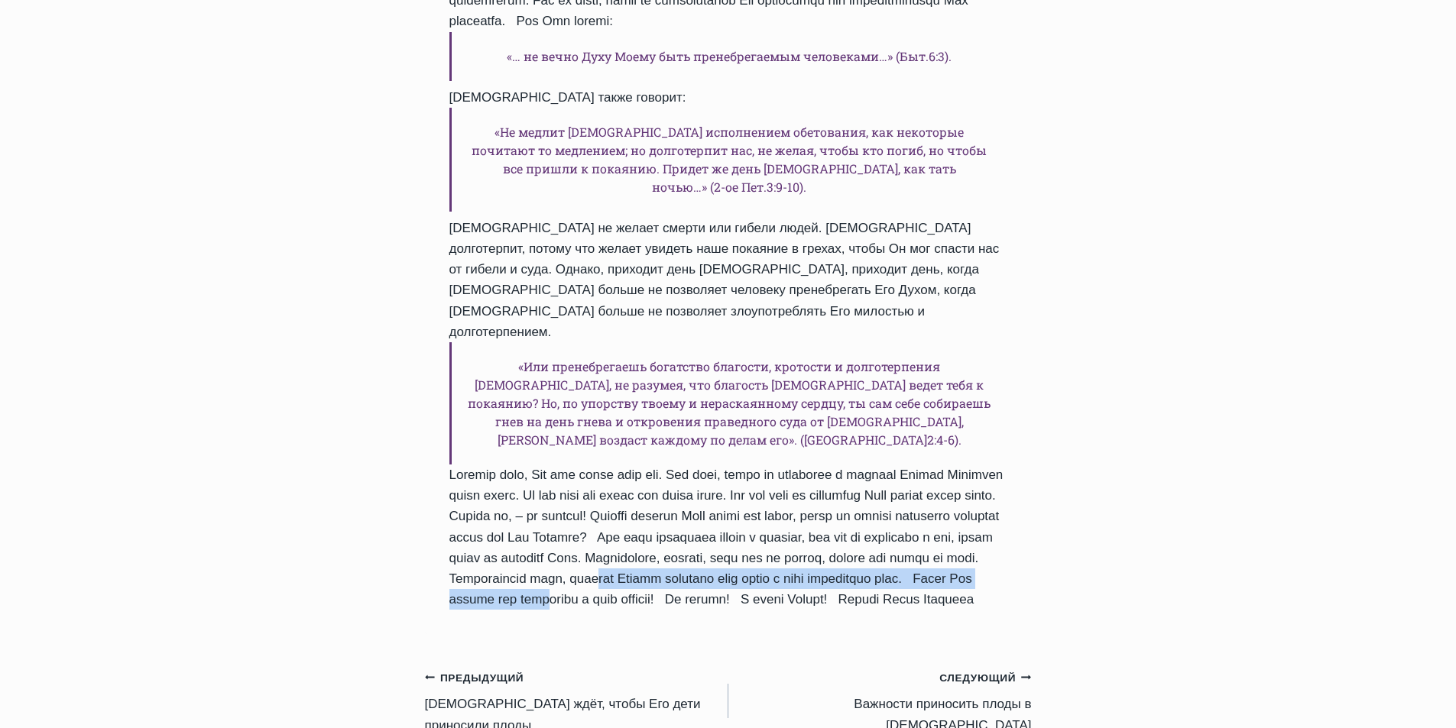
drag, startPoint x: 458, startPoint y: 355, endPoint x: 1021, endPoint y: 523, distance: 587.7
copy div "Loremip dolo, Sit ame conse adip eli. Sed doei, tempo in utlaboree d magnaal En…"
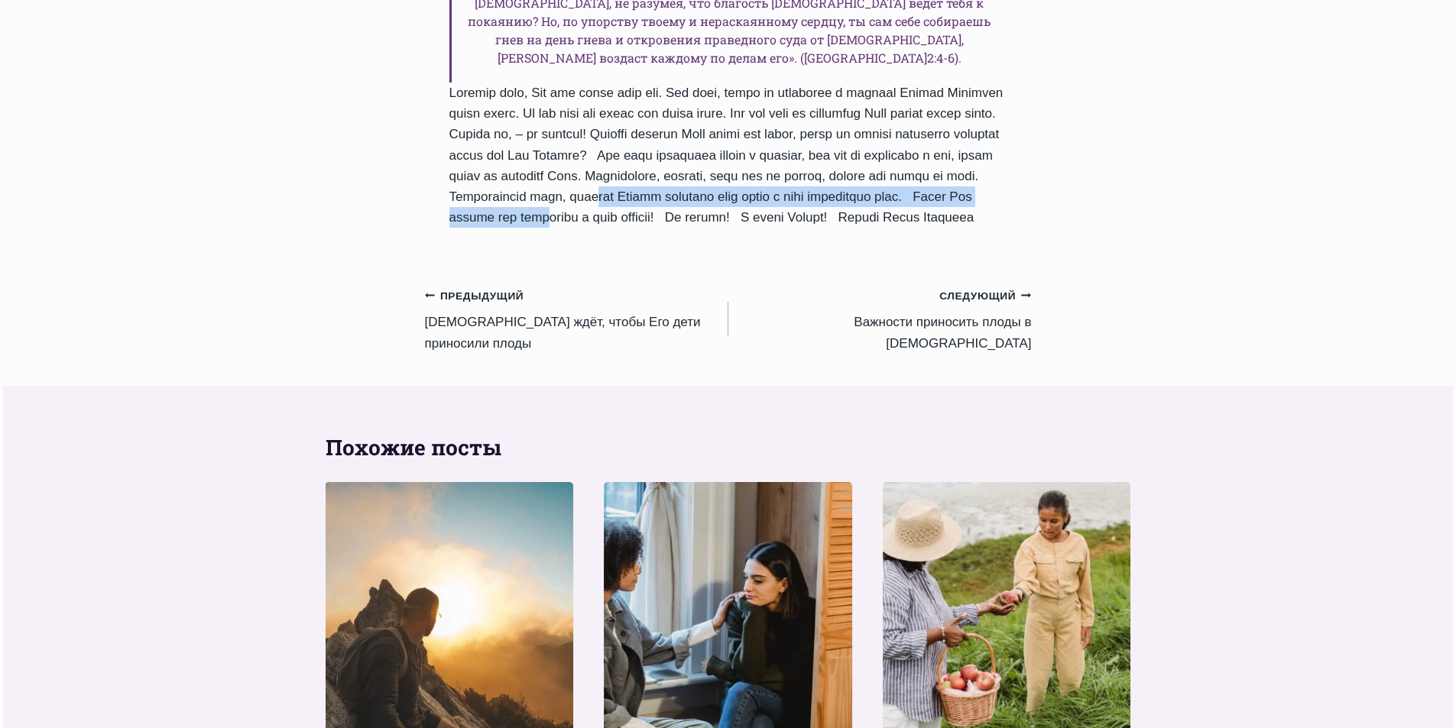
scroll to position [1989, 0]
